Goal: Information Seeking & Learning: Learn about a topic

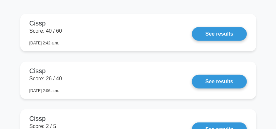
scroll to position [459, 0]
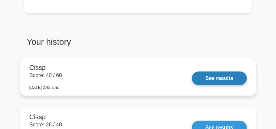
click at [211, 78] on link "See results" at bounding box center [219, 79] width 55 height 14
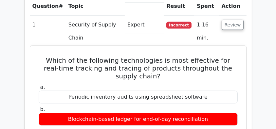
scroll to position [895, 0]
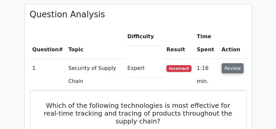
click at [234, 64] on button "Review" at bounding box center [233, 69] width 22 height 10
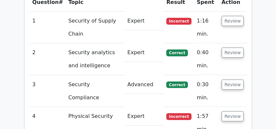
scroll to position [983, 0]
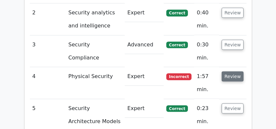
click at [232, 72] on button "Review" at bounding box center [233, 77] width 22 height 10
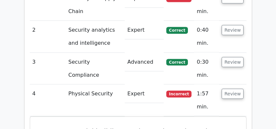
scroll to position [961, 0]
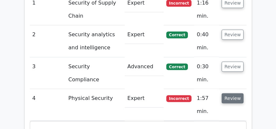
click at [235, 94] on button "Review" at bounding box center [233, 99] width 22 height 10
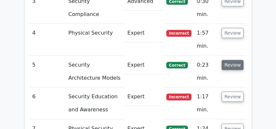
click at [235, 60] on button "Review" at bounding box center [233, 65] width 22 height 10
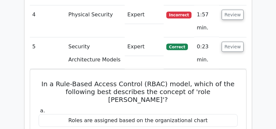
scroll to position [1070, 0]
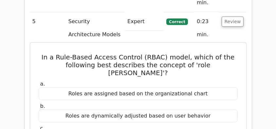
drag, startPoint x: 40, startPoint y: 24, endPoint x: 170, endPoint y: 79, distance: 140.9
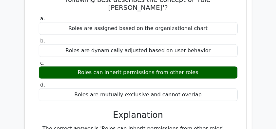
click at [199, 89] on div "Roles are mutually exclusive and cannot overlap" at bounding box center [138, 95] width 199 height 13
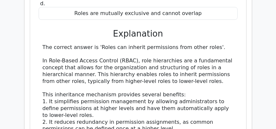
scroll to position [1223, 0]
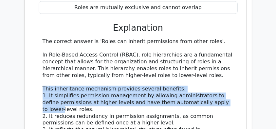
drag, startPoint x: 43, startPoint y: 51, endPoint x: 236, endPoint y: 61, distance: 193.8
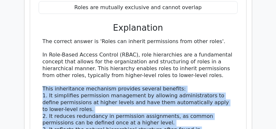
drag, startPoint x: 229, startPoint y: 92, endPoint x: 30, endPoint y: 51, distance: 203.4
click at [30, 51] on div "In a Rule-Based Access Control (RBAC) model, which of the following best descri…" at bounding box center [138, 76] width 217 height 373
copy div "This inheritance mechanism provides several benefits: 1. It simplifies permissi…"
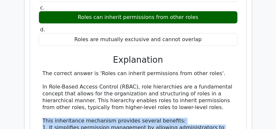
scroll to position [1195, 0]
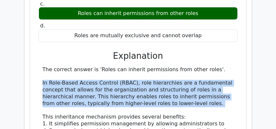
drag, startPoint x: 40, startPoint y: 44, endPoint x: 142, endPoint y: 72, distance: 105.9
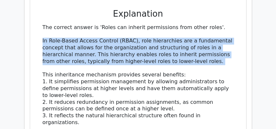
scroll to position [1238, 0]
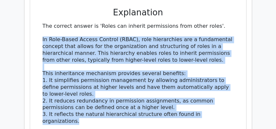
click at [235, 77] on div "The correct answer is 'Roles can inherit permissions from other roles'. In Role…" at bounding box center [138, 122] width 199 height 198
copy div "In Role-Based Access Control (RBAC), role hierarchies are a fundamental concept…"
